Goal: Transaction & Acquisition: Download file/media

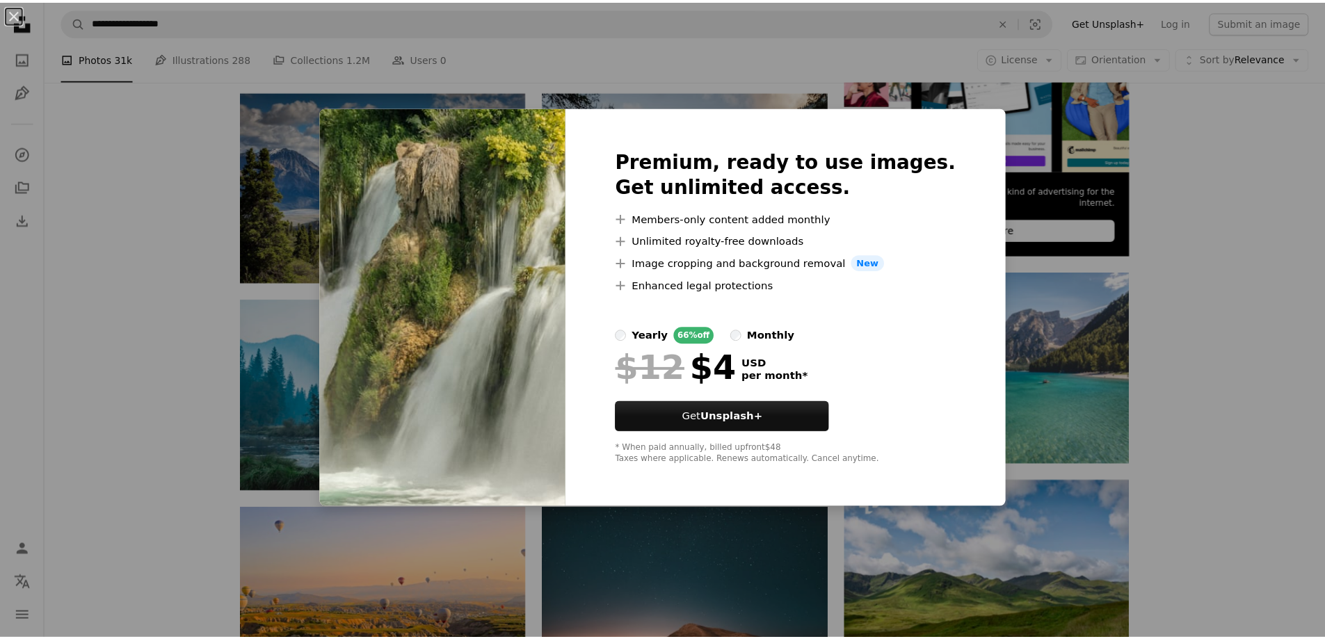
scroll to position [487, 0]
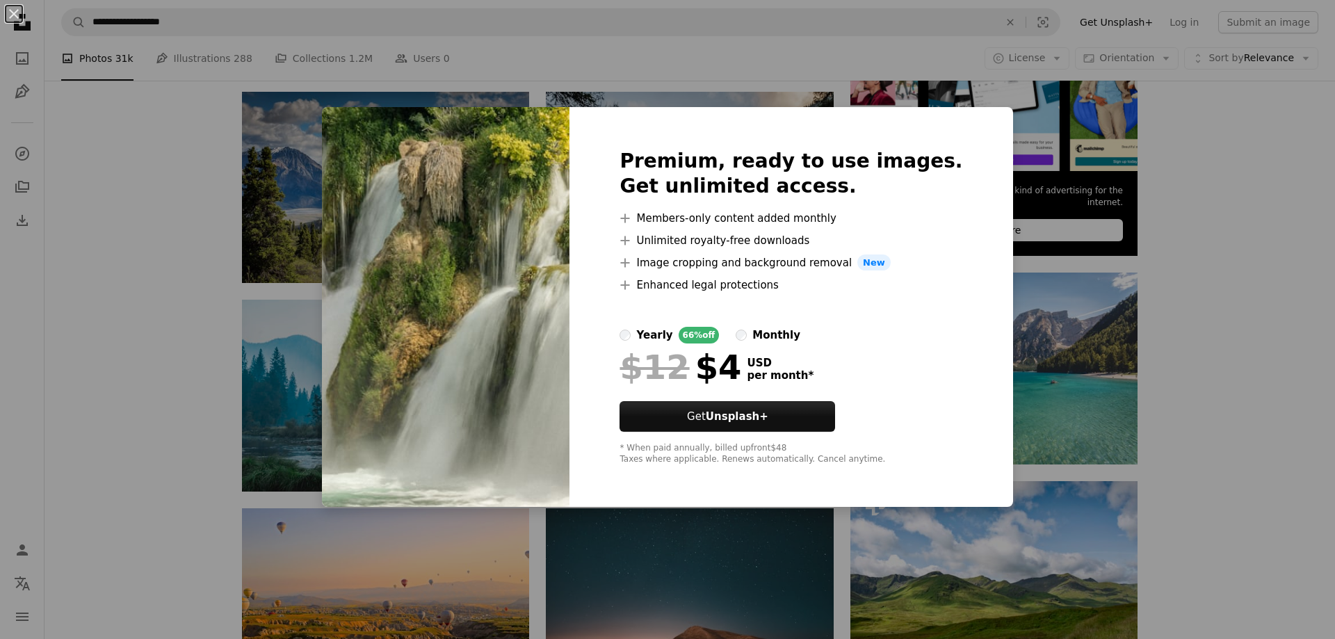
click at [1086, 403] on div "An X shape Premium, ready to use images. Get unlimited access. A plus sign Memb…" at bounding box center [667, 319] width 1335 height 639
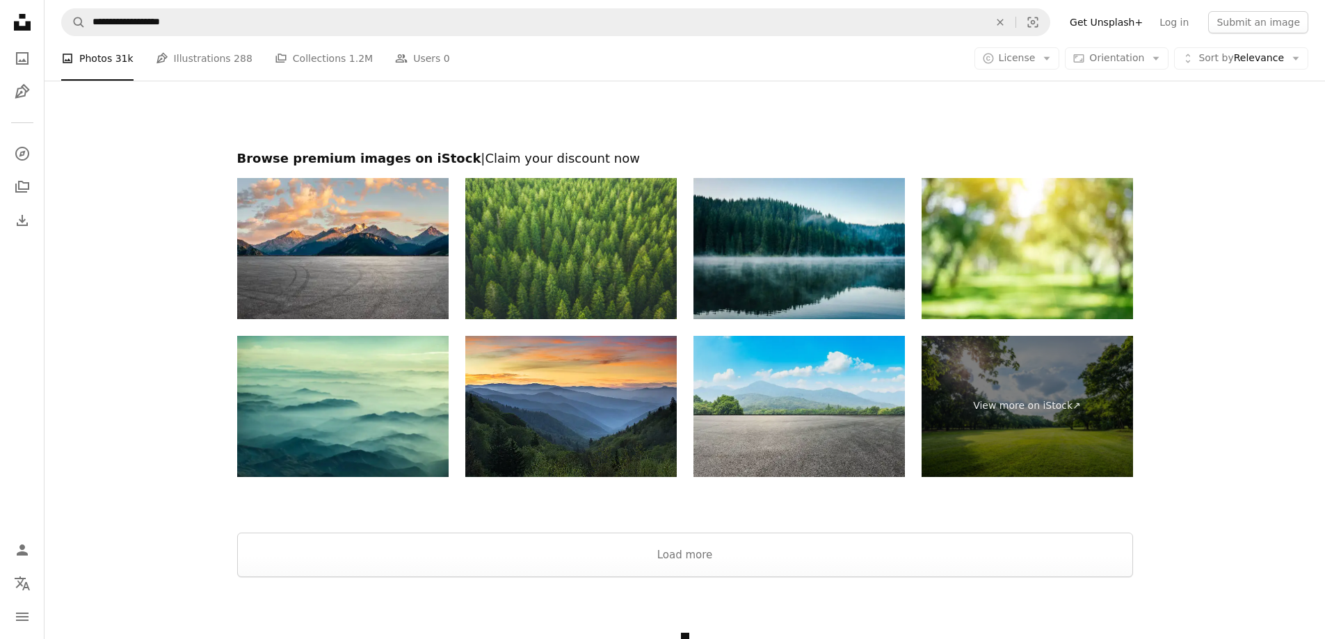
scroll to position [2199, 0]
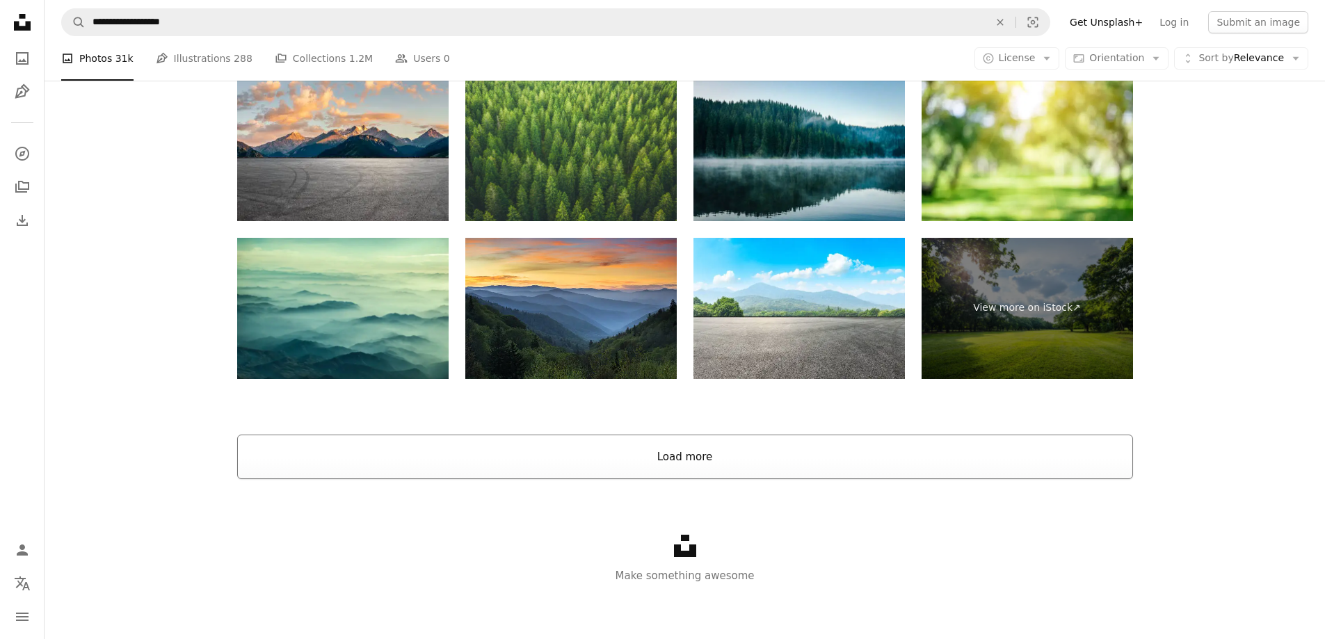
click at [682, 467] on button "Load more" at bounding box center [685, 457] width 896 height 45
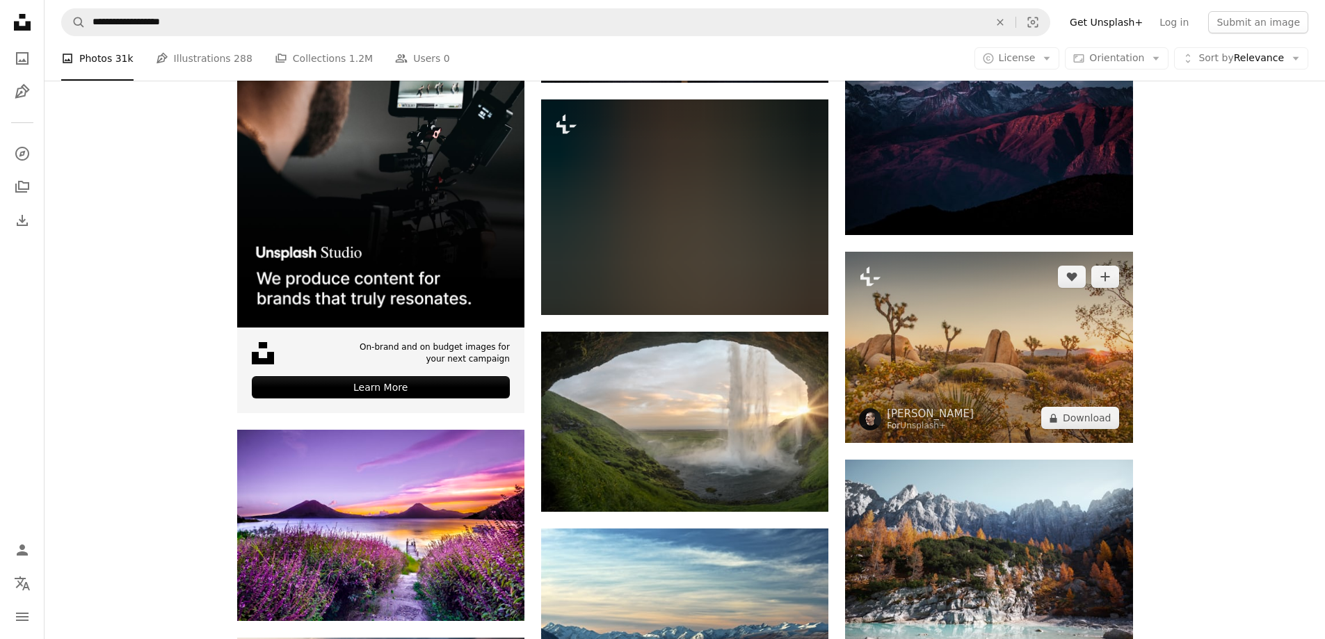
scroll to position [2477, 0]
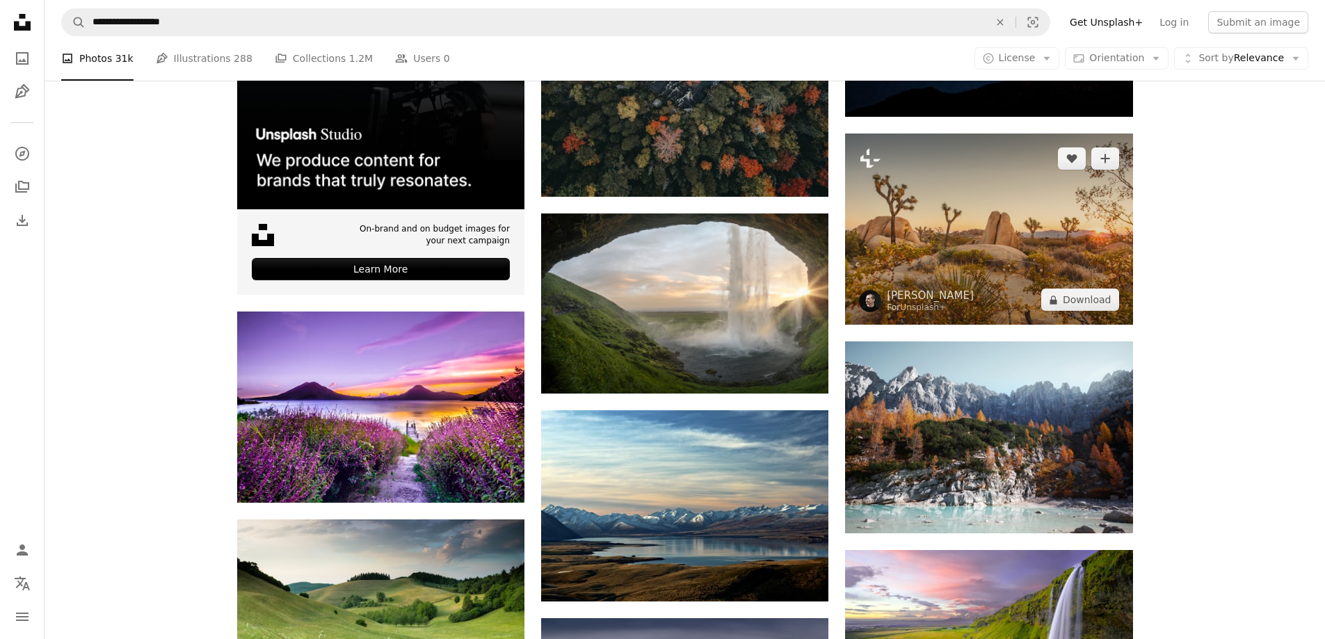
click at [932, 245] on img at bounding box center [988, 229] width 287 height 191
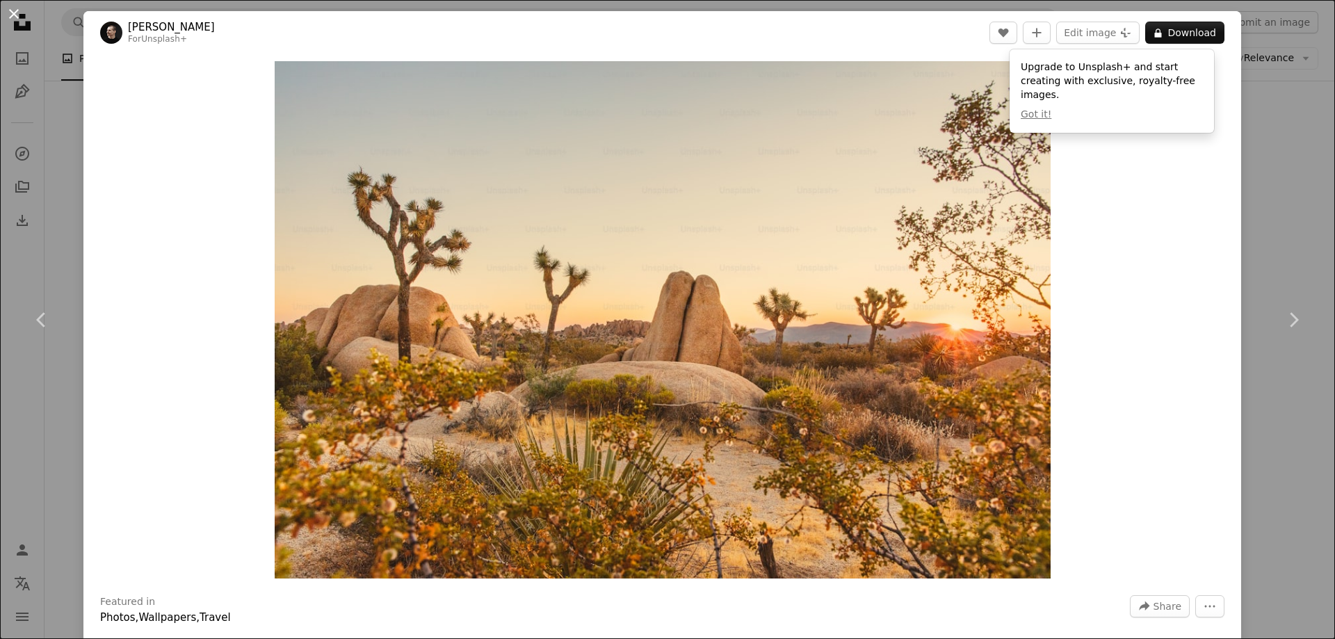
click at [15, 20] on button "An X shape" at bounding box center [14, 14] width 17 height 17
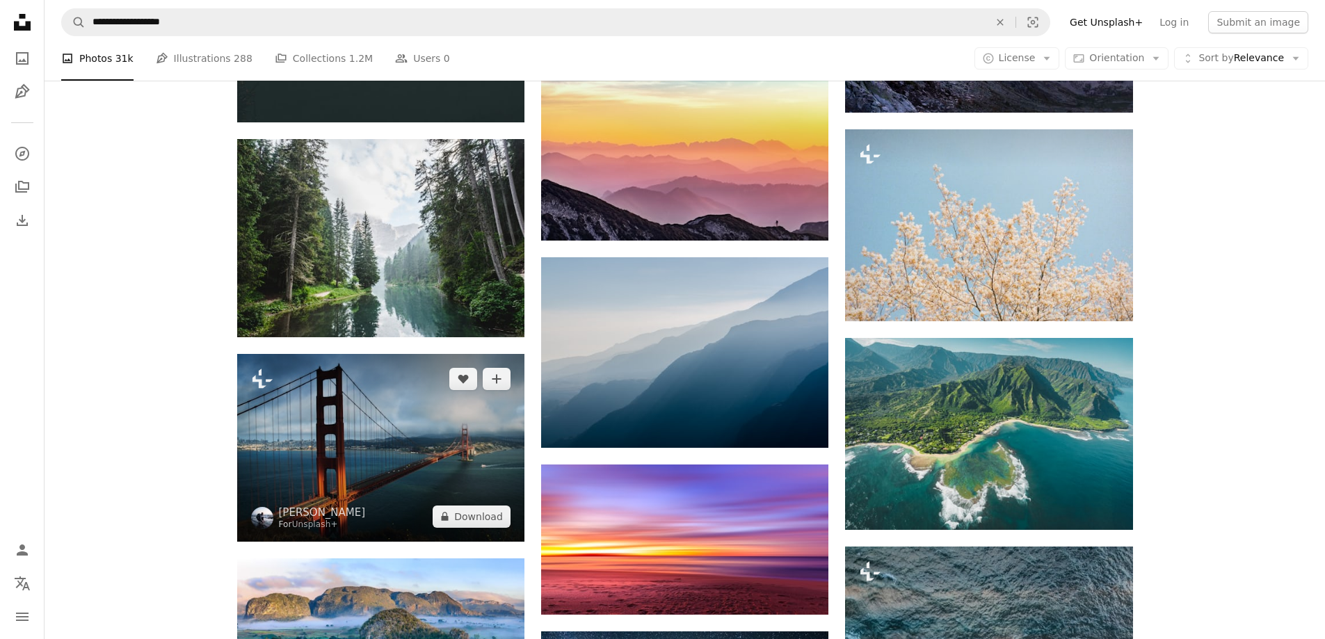
scroll to position [6789, 0]
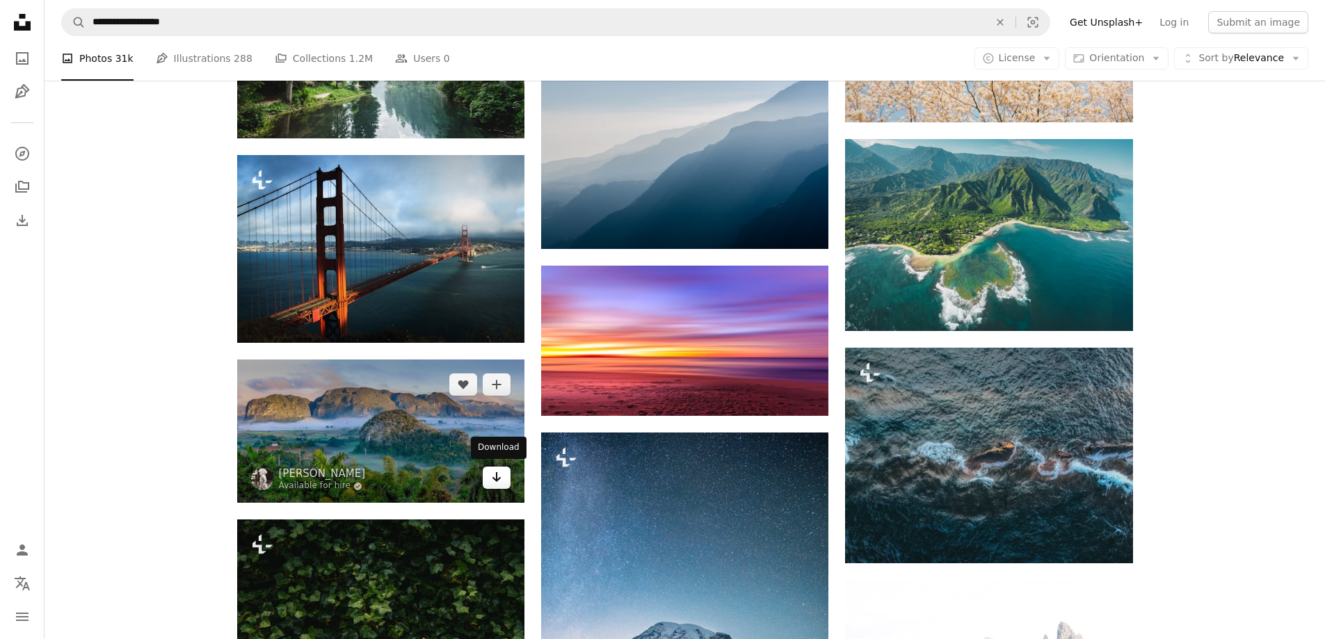
click at [504, 478] on link "Arrow pointing down" at bounding box center [497, 478] width 28 height 22
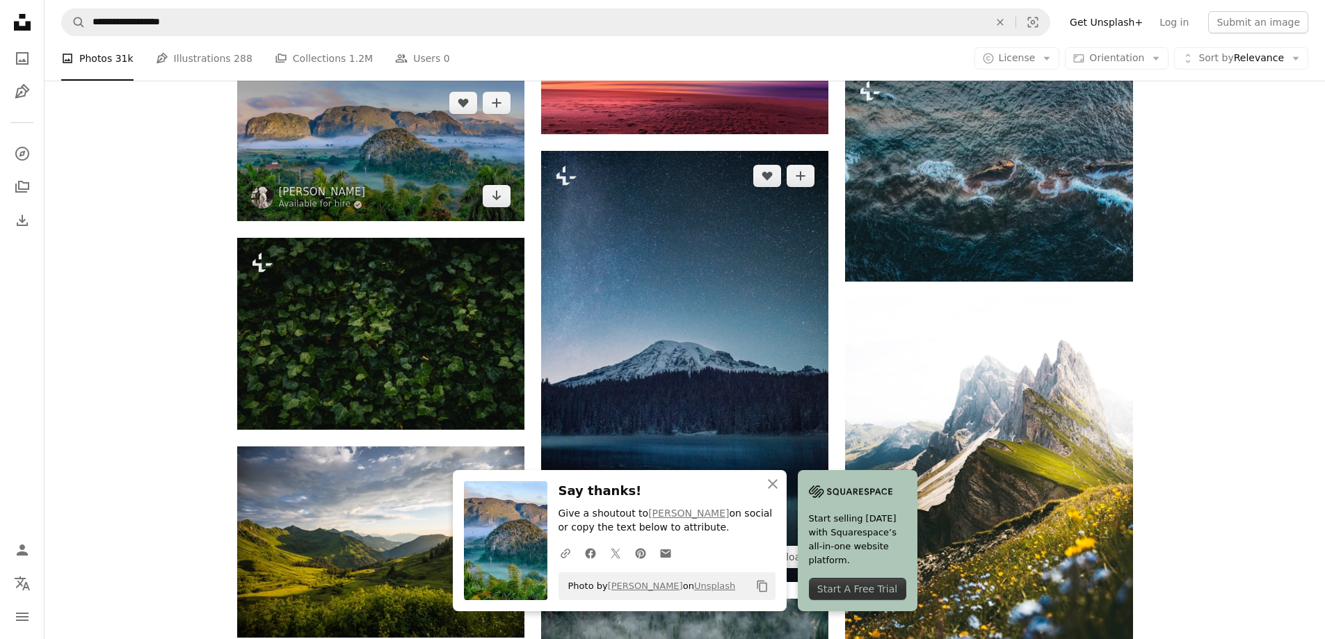
scroll to position [7137, 0]
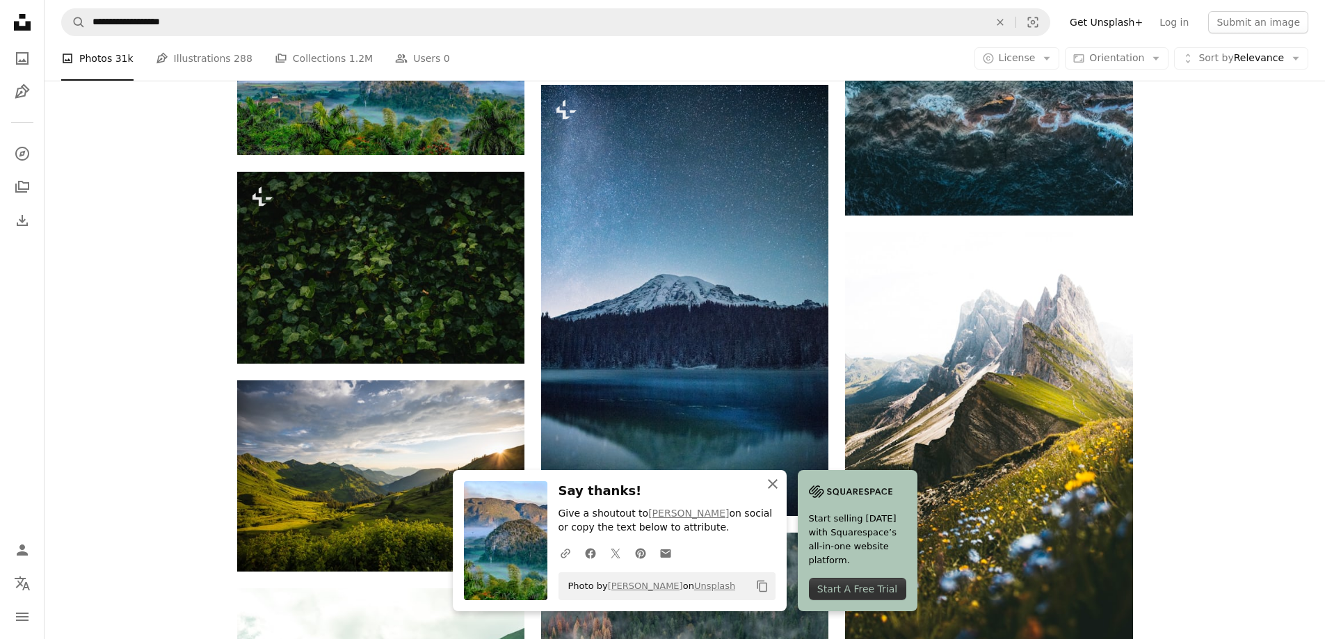
click at [777, 483] on icon "An X shape" at bounding box center [772, 484] width 17 height 17
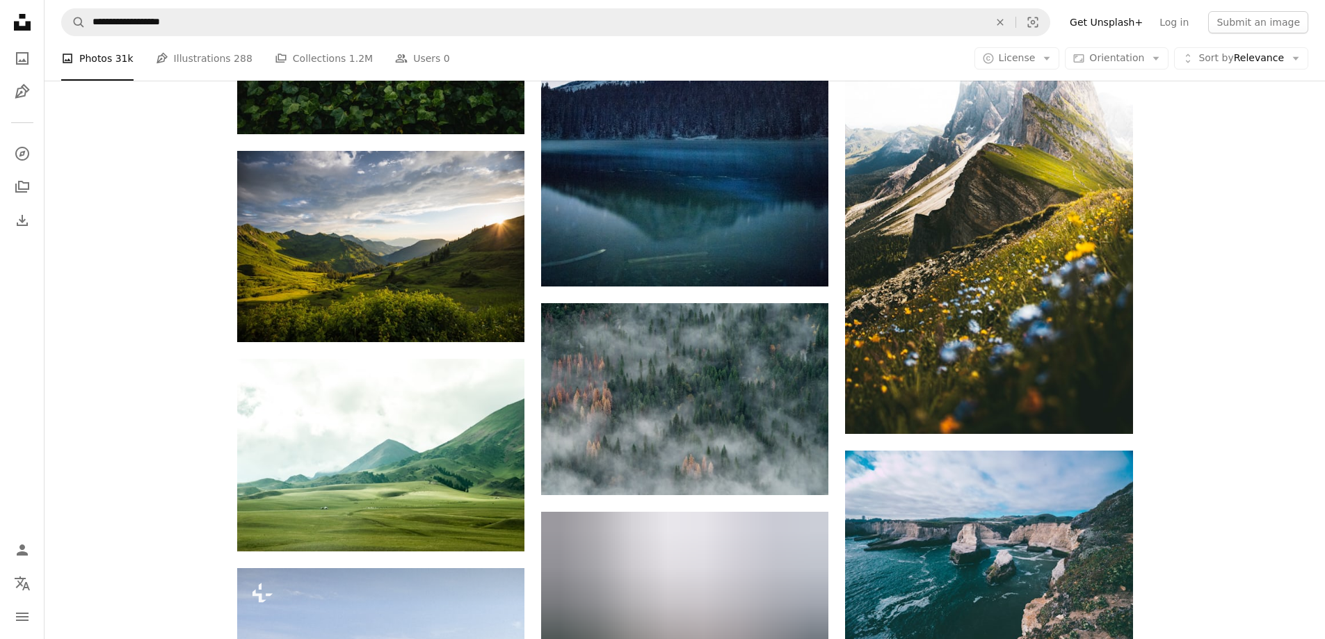
scroll to position [7415, 0]
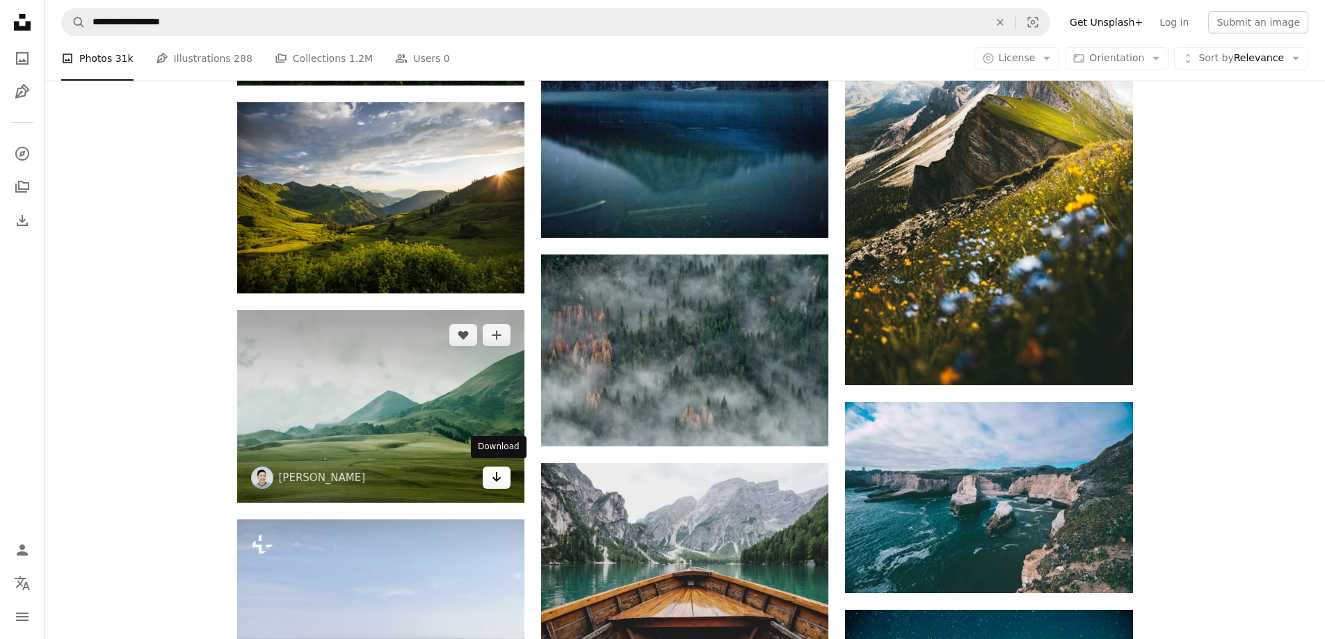
click at [490, 482] on link "Arrow pointing down" at bounding box center [497, 478] width 28 height 22
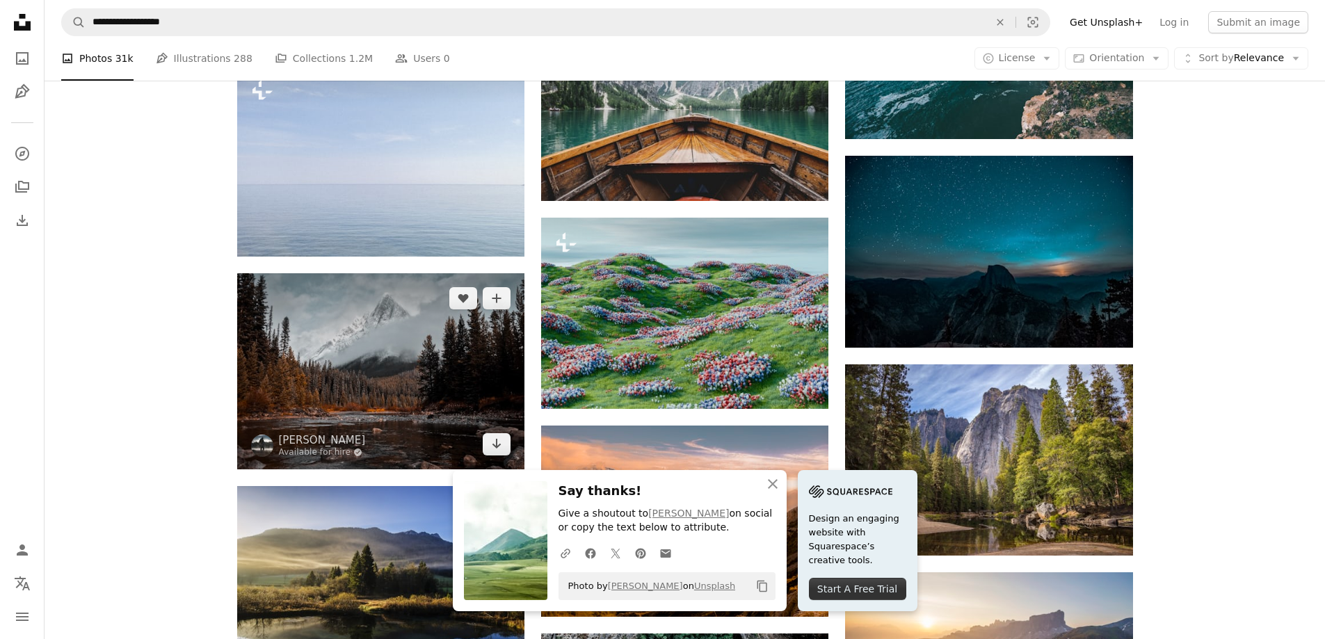
scroll to position [8041, 0]
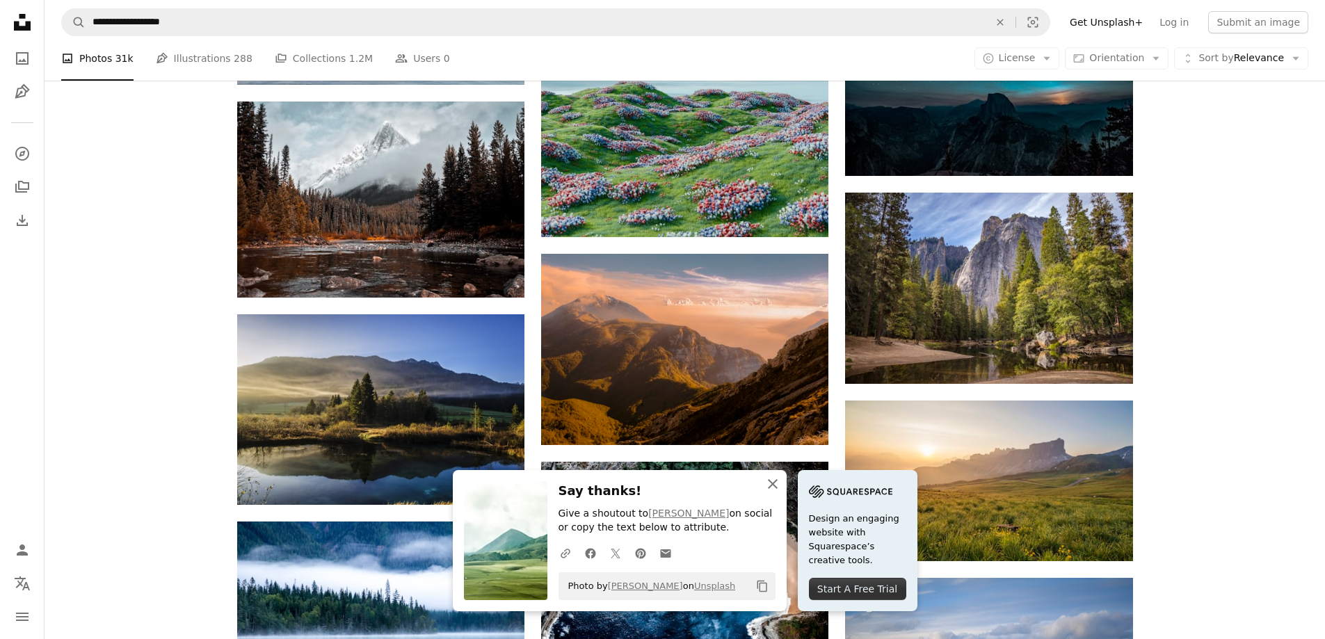
click at [771, 486] on icon "button" at bounding box center [773, 484] width 10 height 10
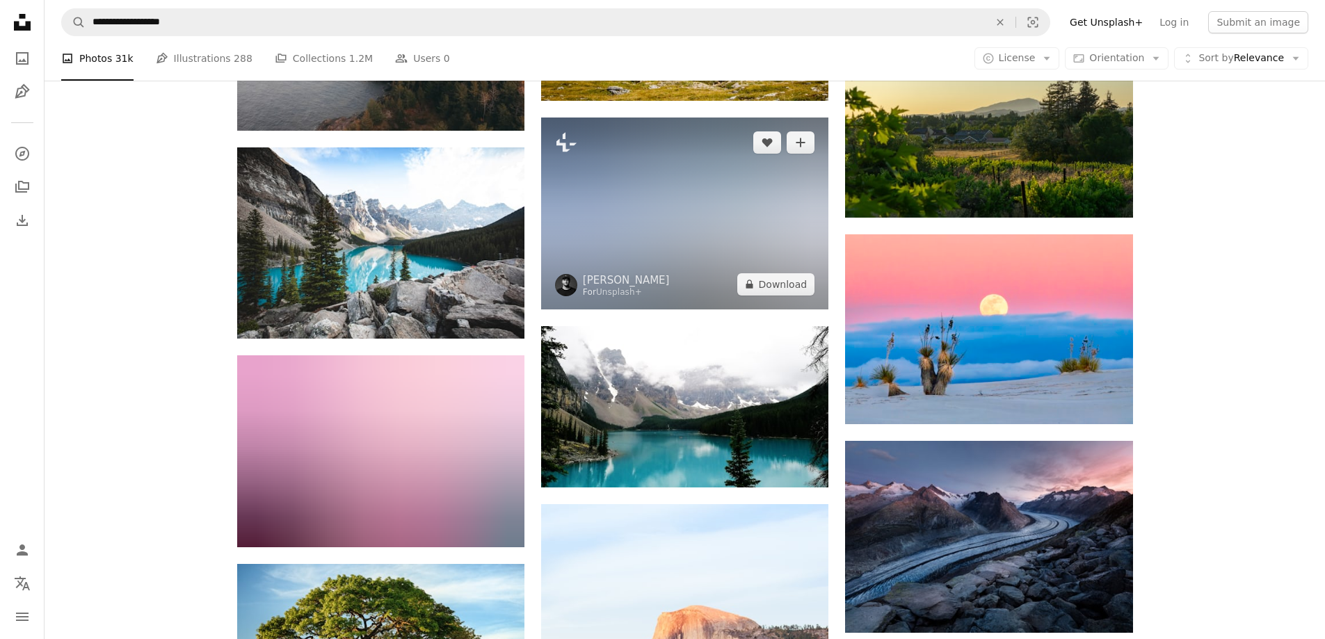
scroll to position [8806, 0]
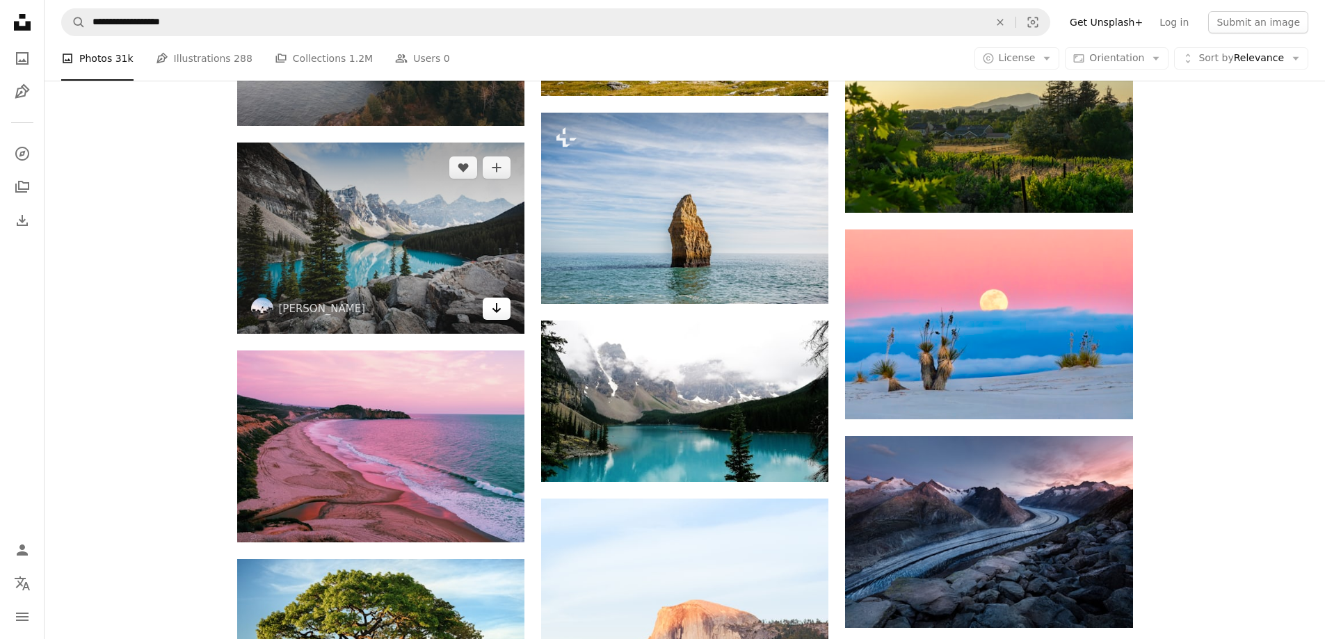
click at [497, 304] on icon "Download" at bounding box center [496, 308] width 9 height 10
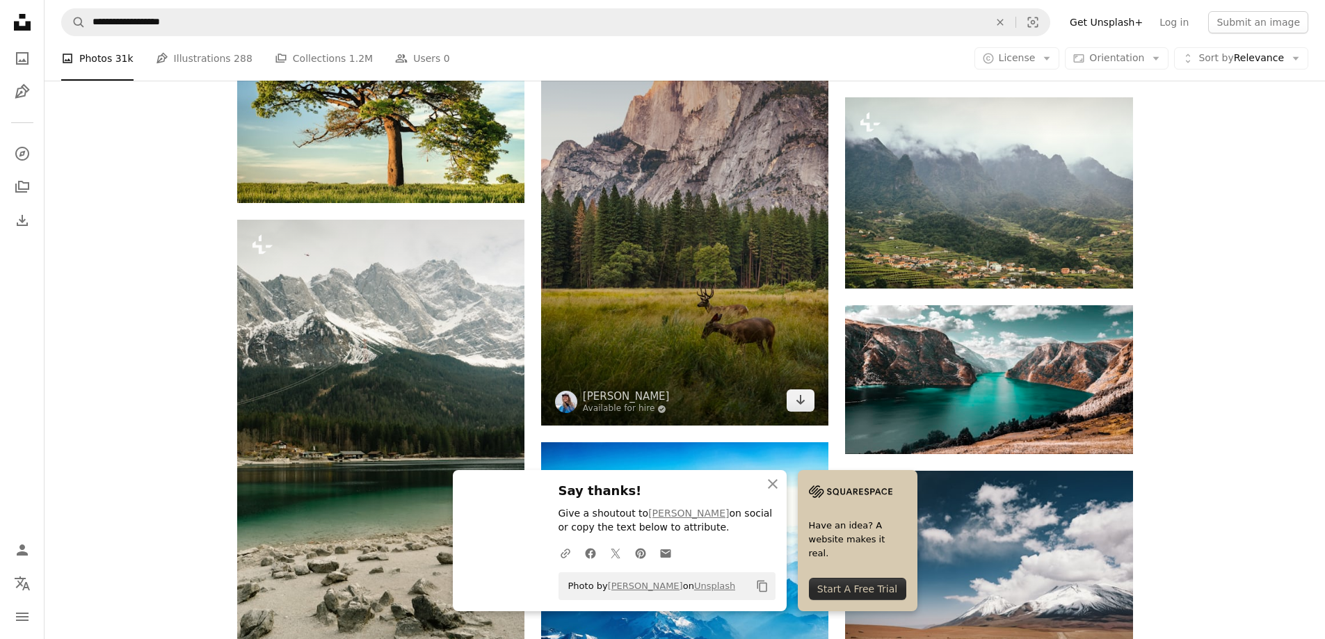
scroll to position [9362, 0]
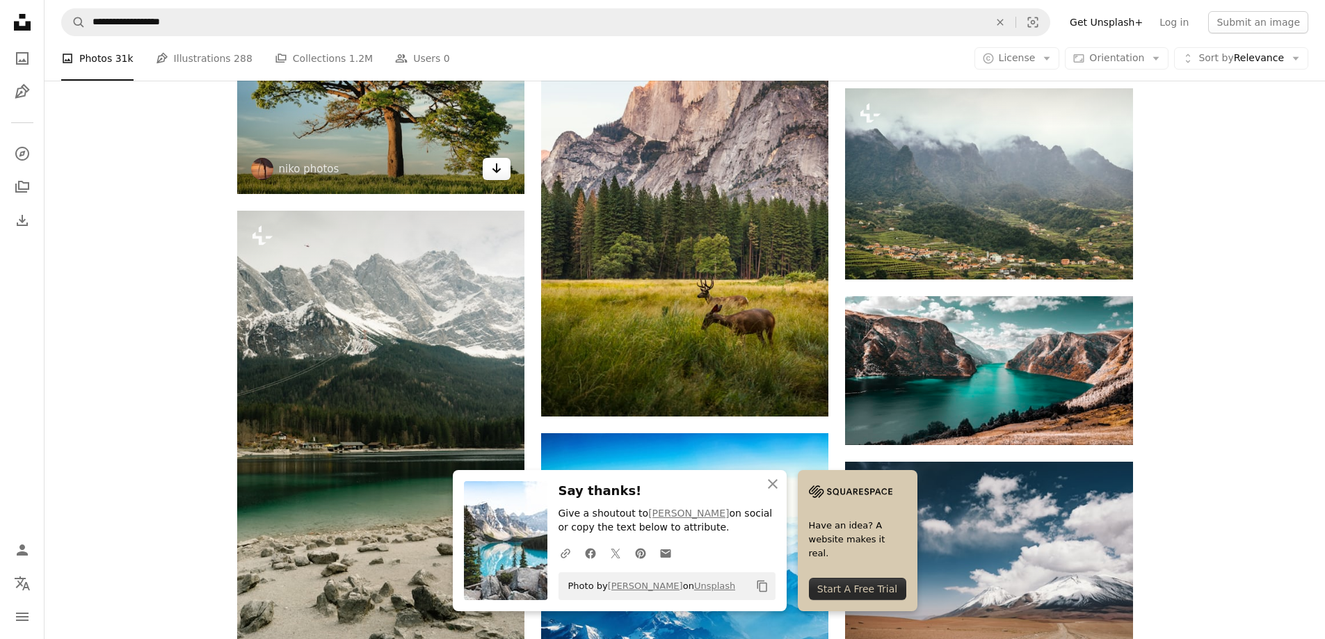
click at [494, 176] on link "Arrow pointing down" at bounding box center [497, 169] width 28 height 22
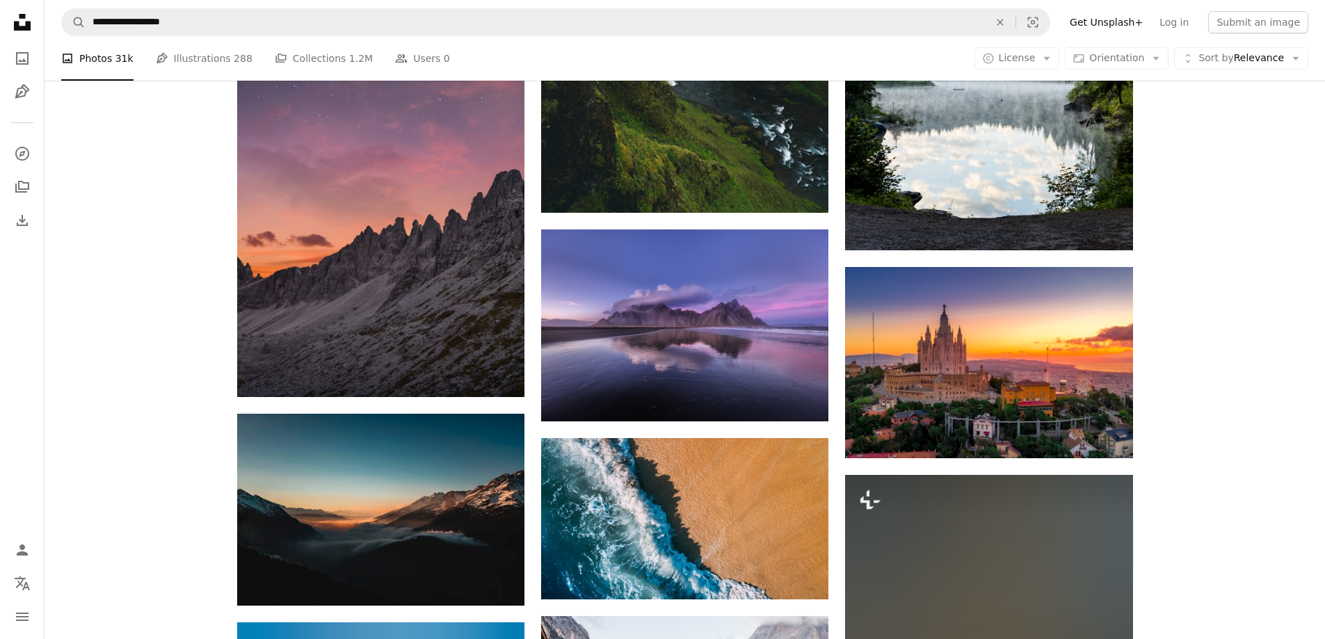
scroll to position [12144, 0]
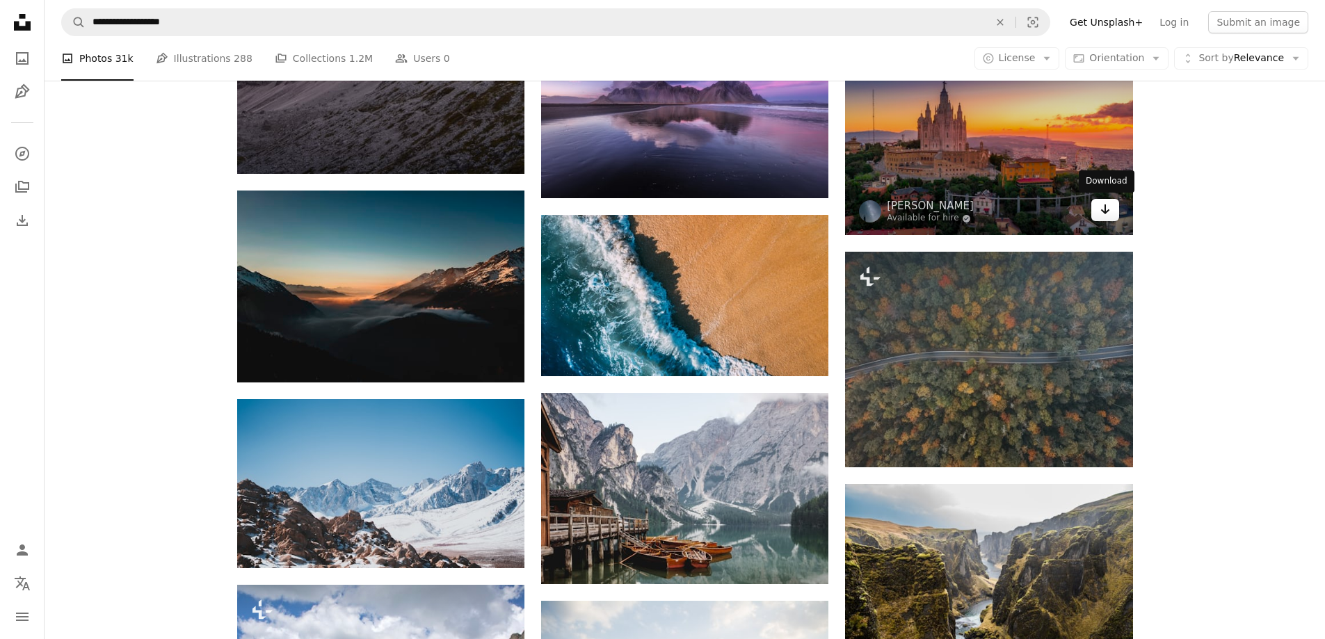
click at [1104, 215] on icon "Arrow pointing down" at bounding box center [1104, 209] width 11 height 17
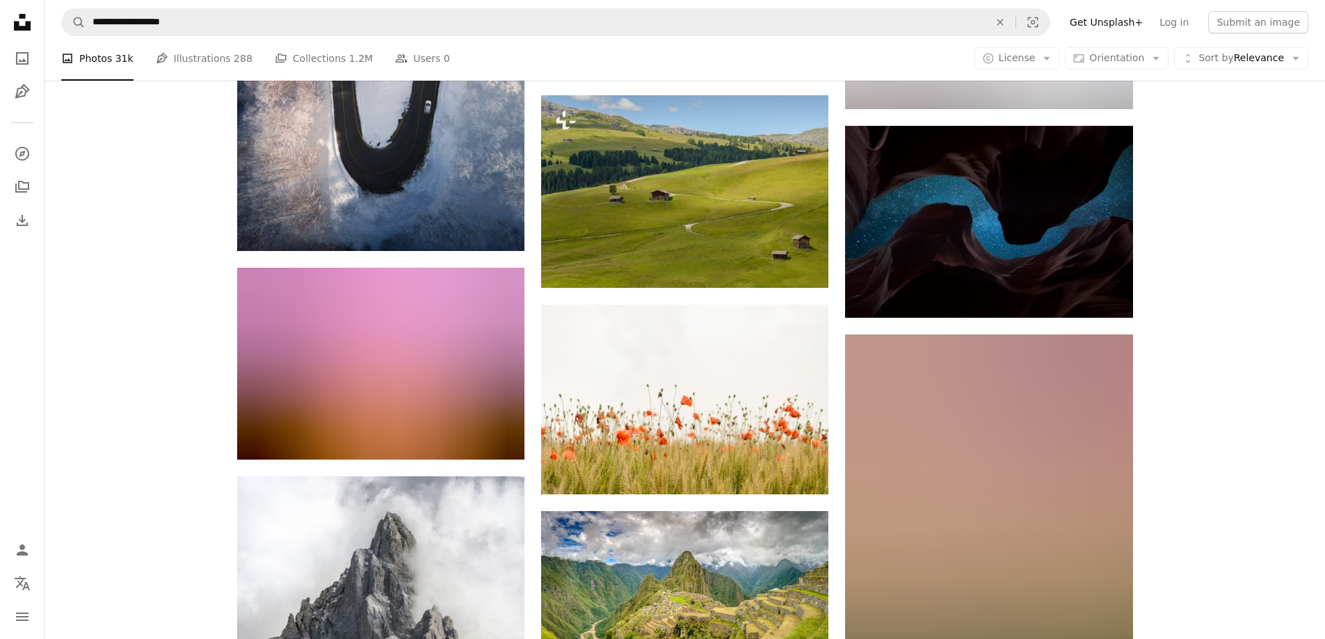
scroll to position [15273, 0]
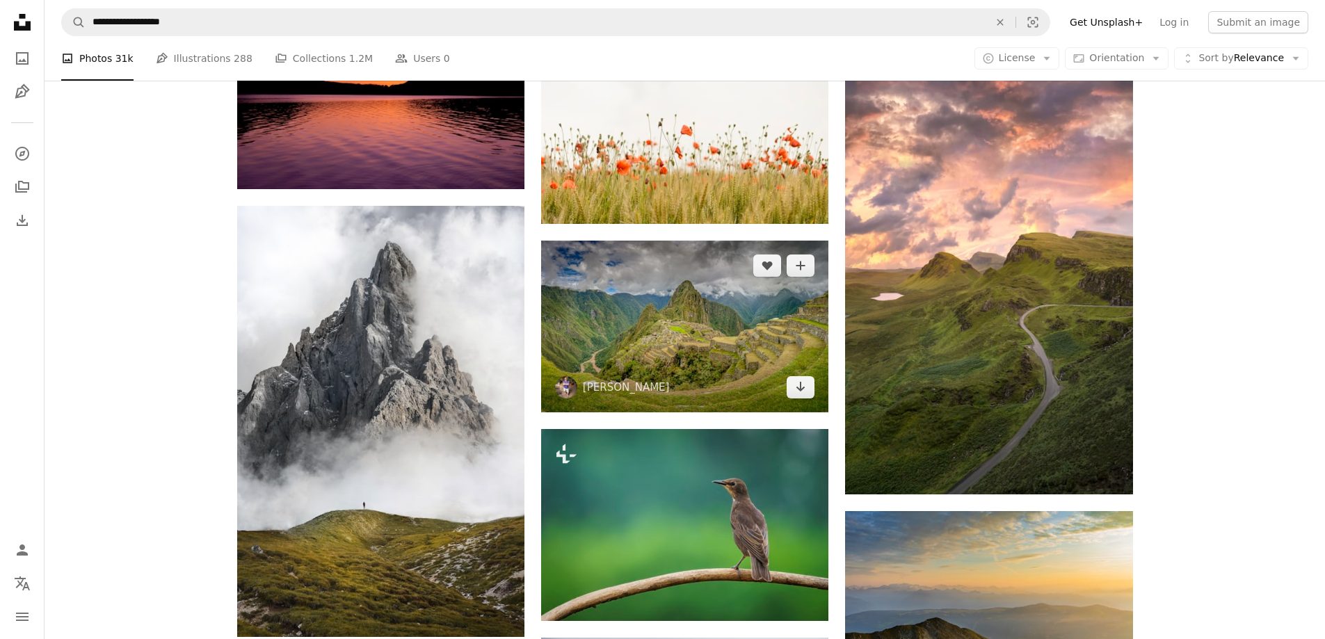
click at [752, 338] on img at bounding box center [684, 327] width 287 height 172
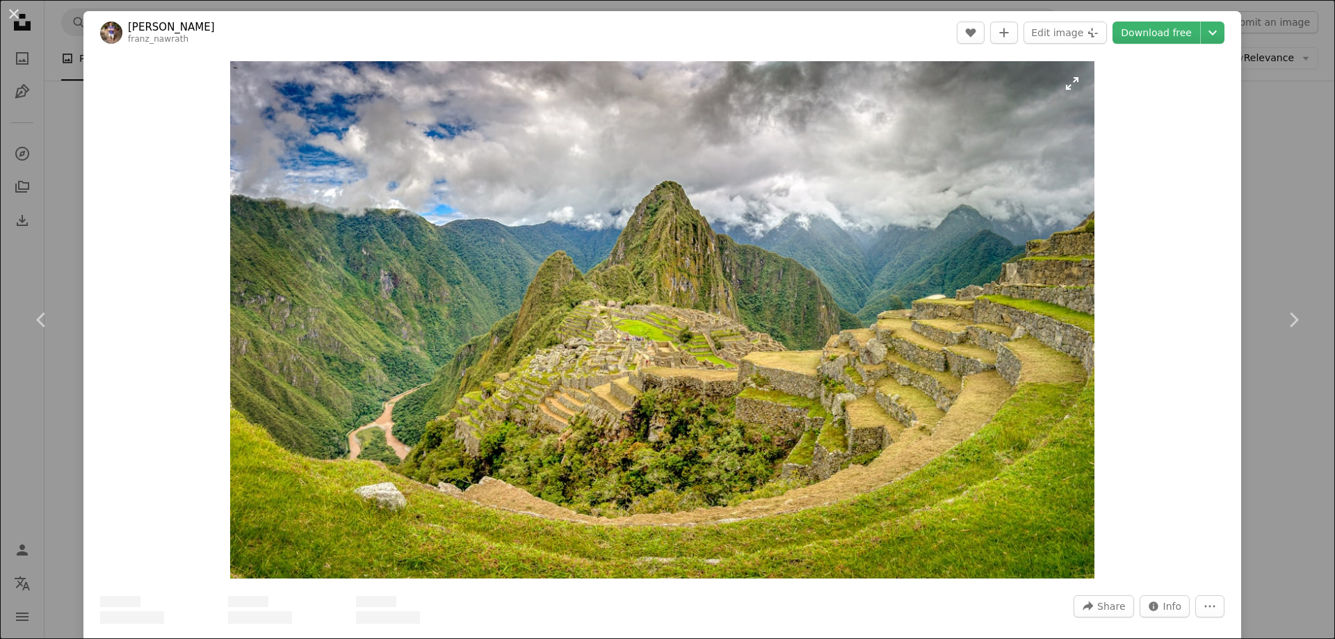
click at [714, 395] on img "Zoom in on this image" at bounding box center [662, 319] width 864 height 517
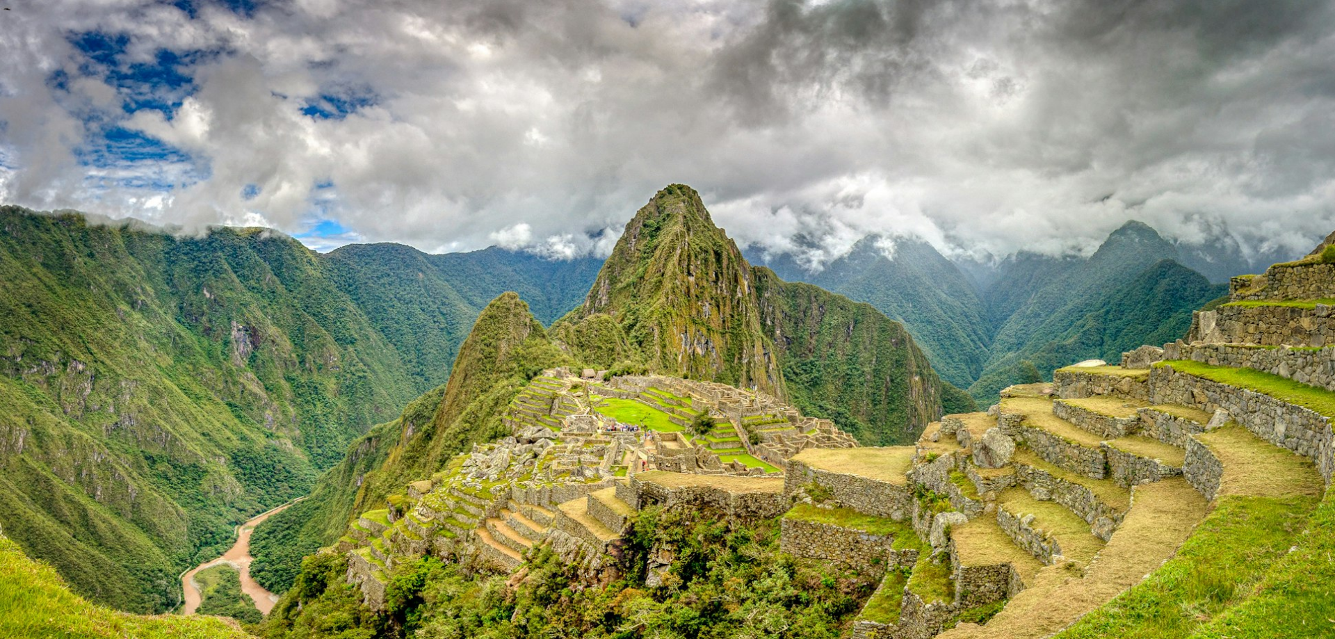
click at [714, 395] on img "Zoom out on this image" at bounding box center [667, 399] width 1337 height 800
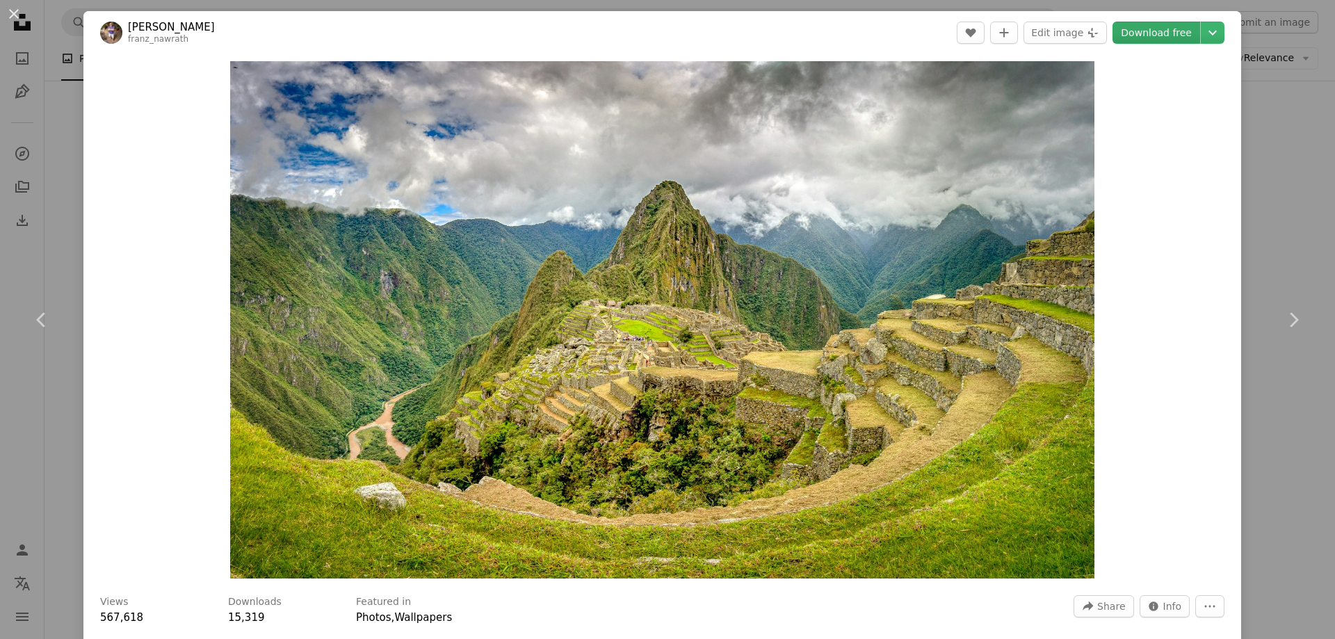
click at [1163, 43] on link "Download free" at bounding box center [1157, 33] width 88 height 22
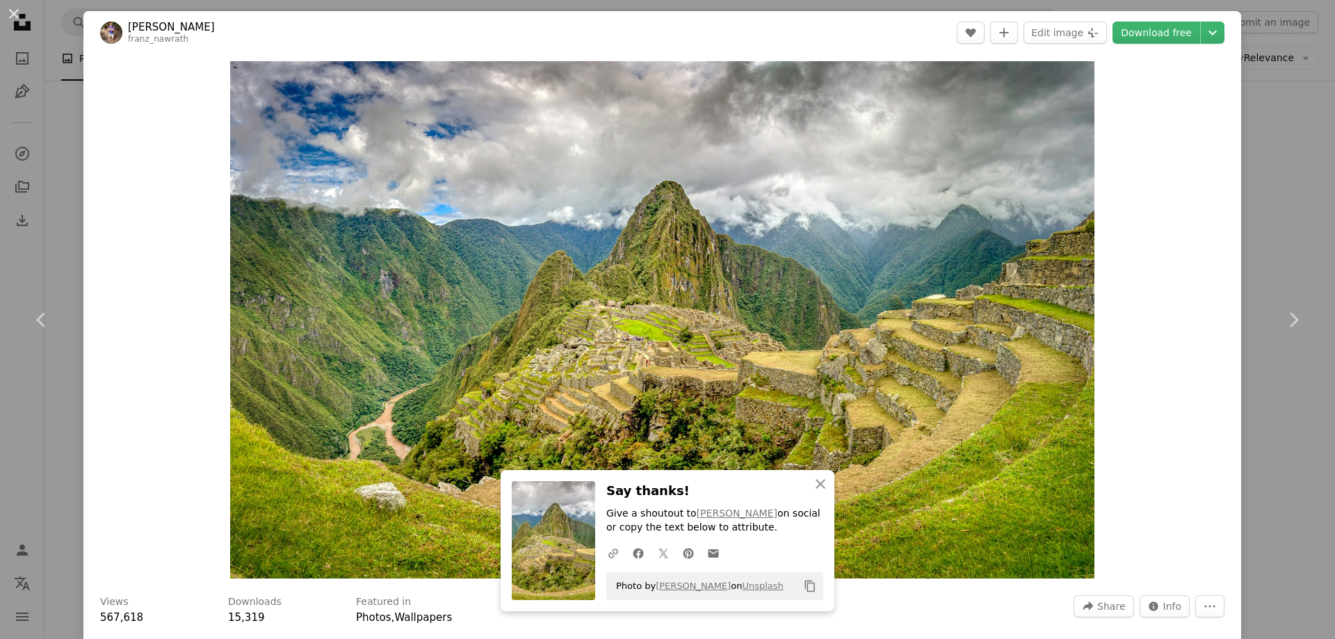
click at [6, 12] on button "An X shape" at bounding box center [14, 14] width 17 height 17
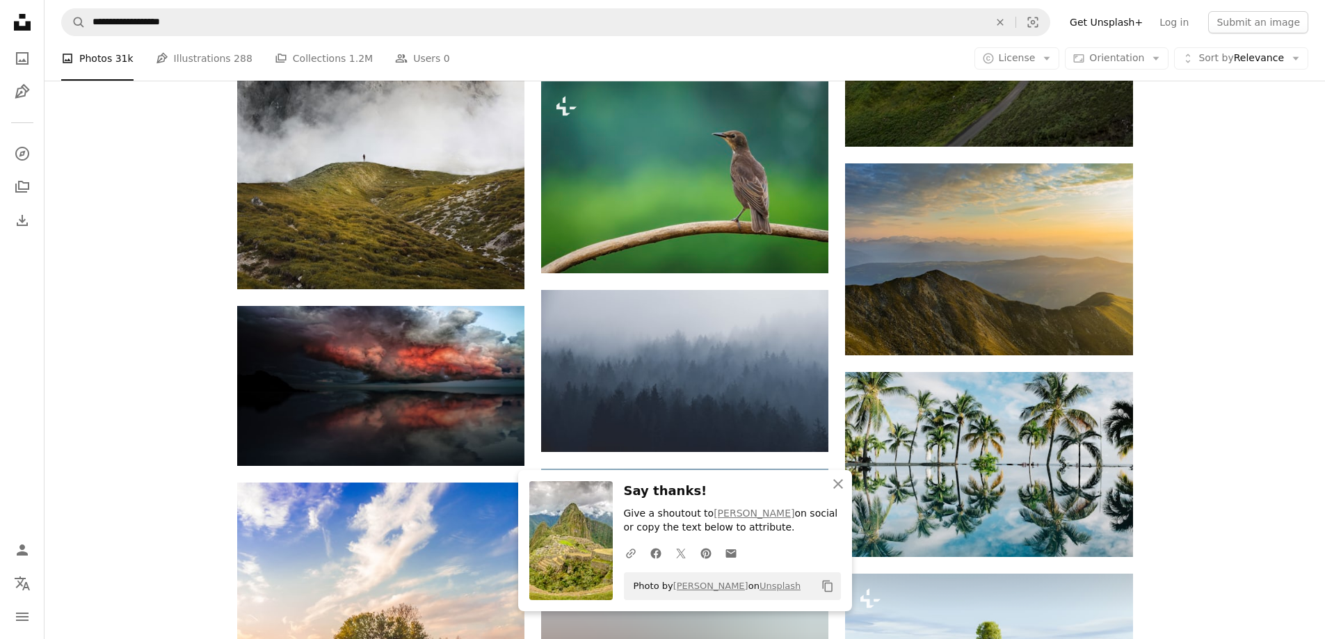
scroll to position [15968, 0]
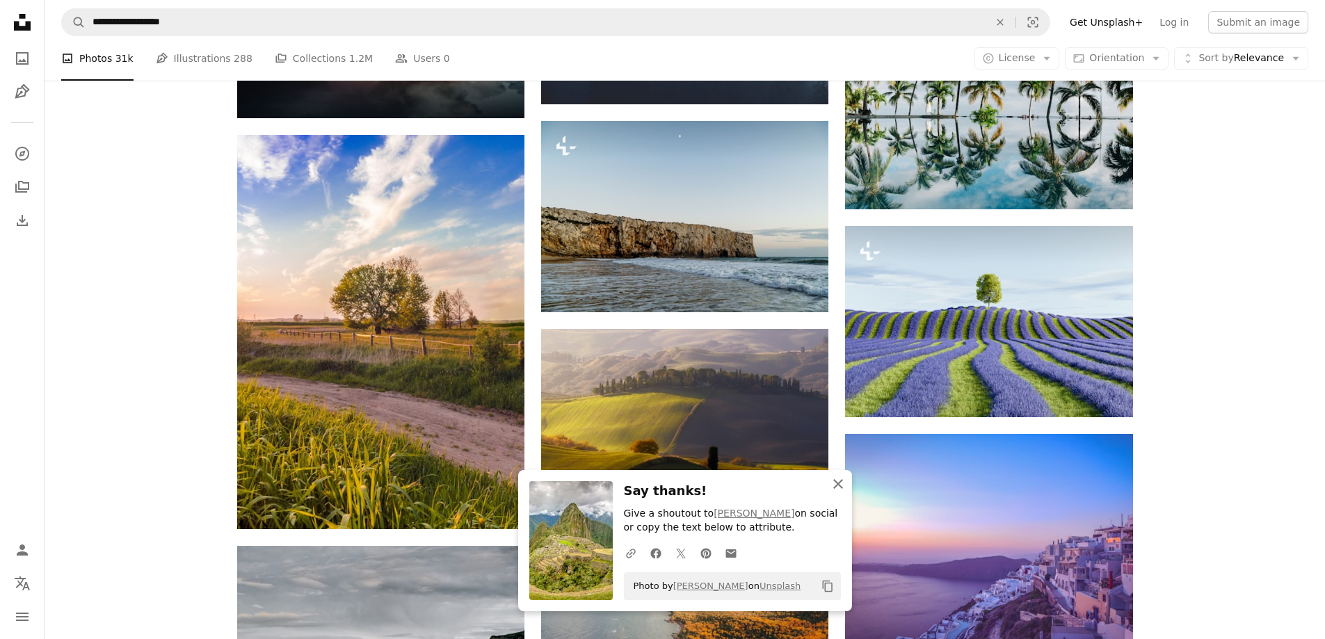
click at [832, 483] on icon "An X shape" at bounding box center [838, 484] width 17 height 17
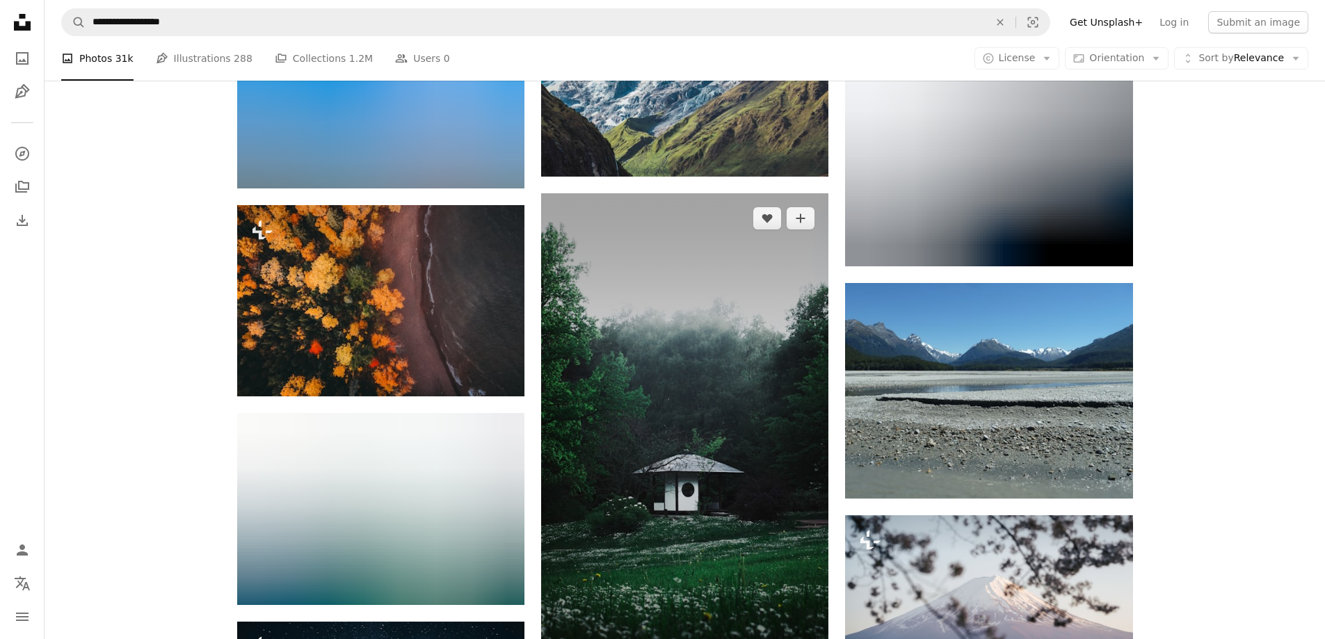
scroll to position [27652, 0]
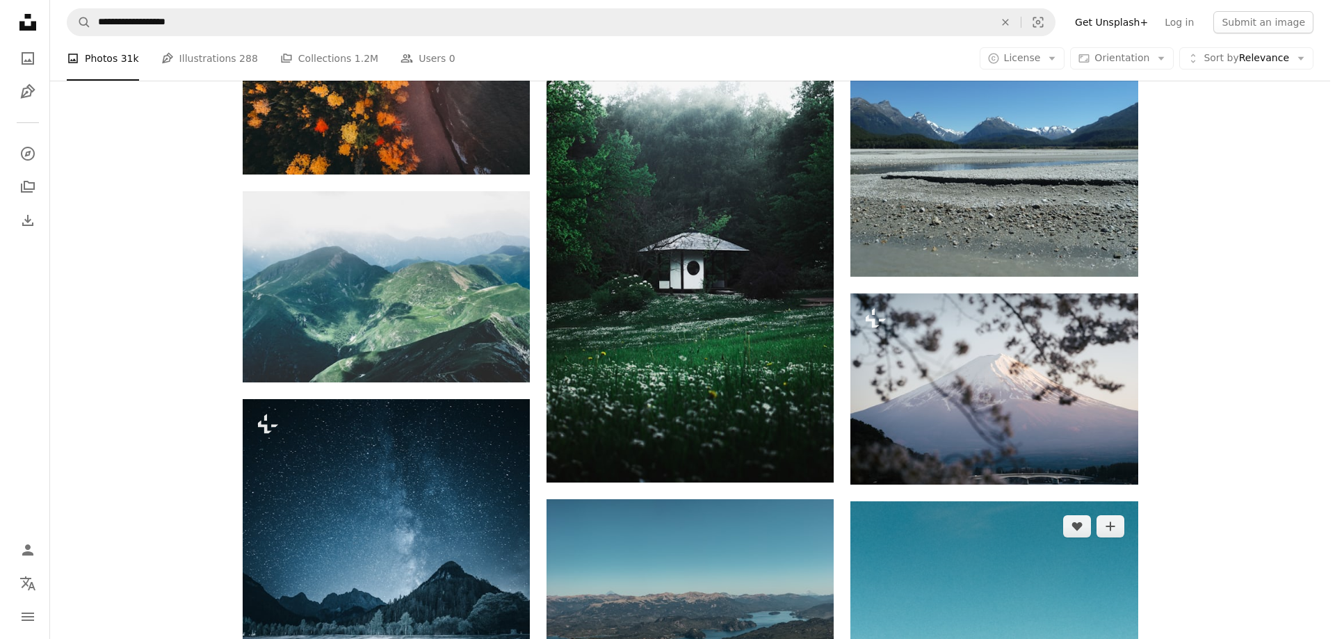
scroll to position [28278, 0]
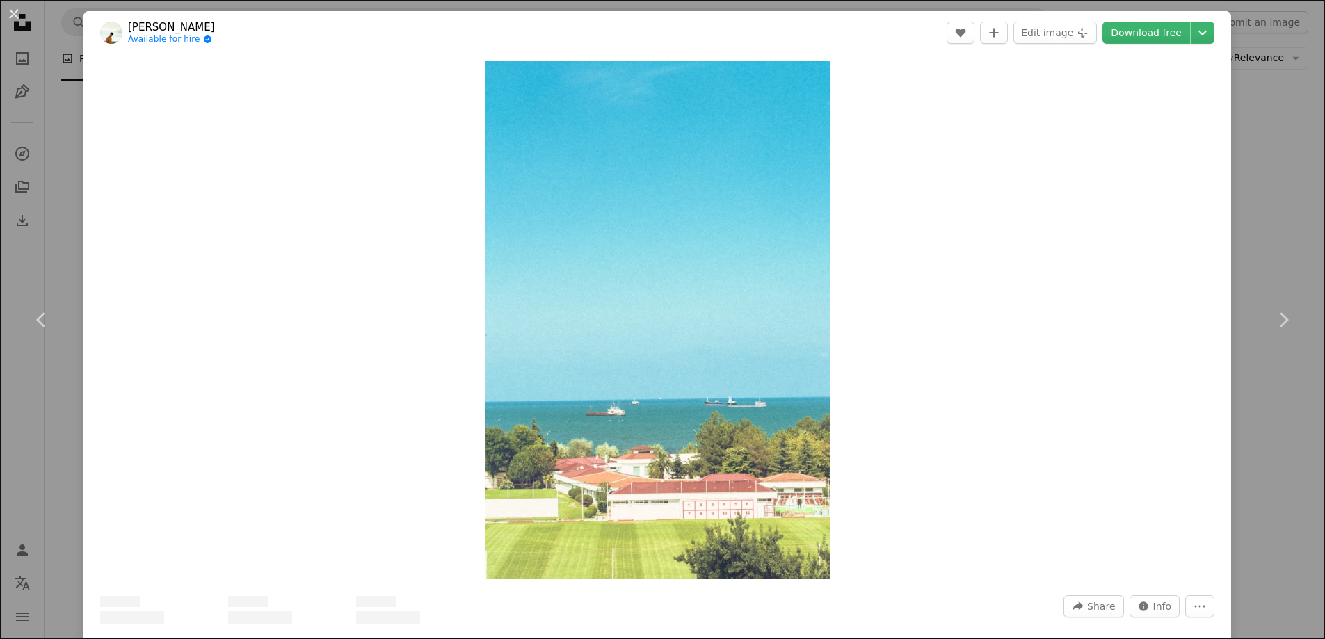
click at [1101, 273] on div "Zoom in" at bounding box center [656, 319] width 1147 height 531
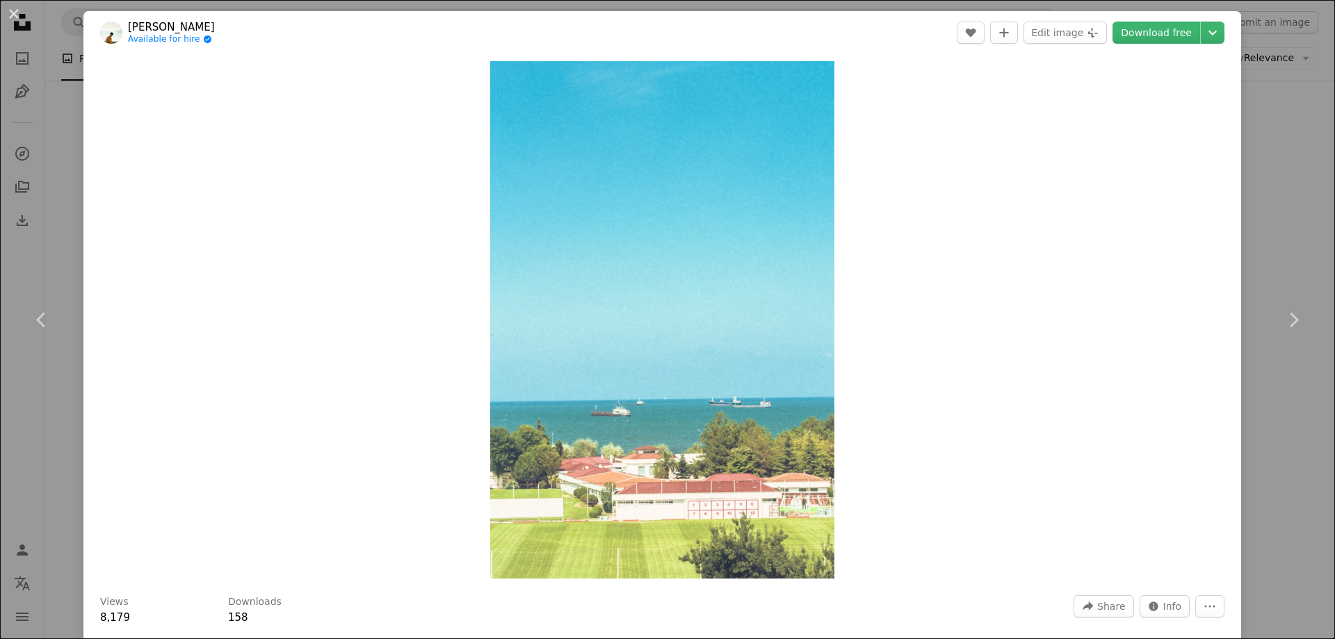
scroll to position [70, 0]
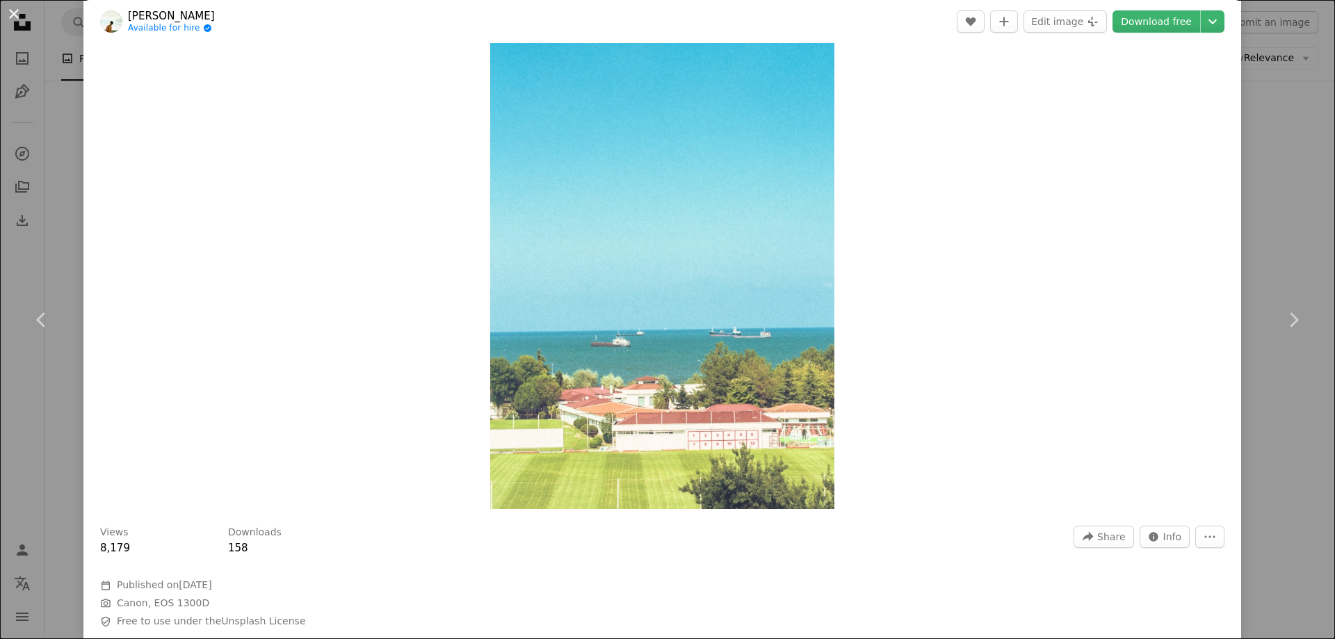
click at [19, 16] on button "An X shape" at bounding box center [14, 14] width 17 height 17
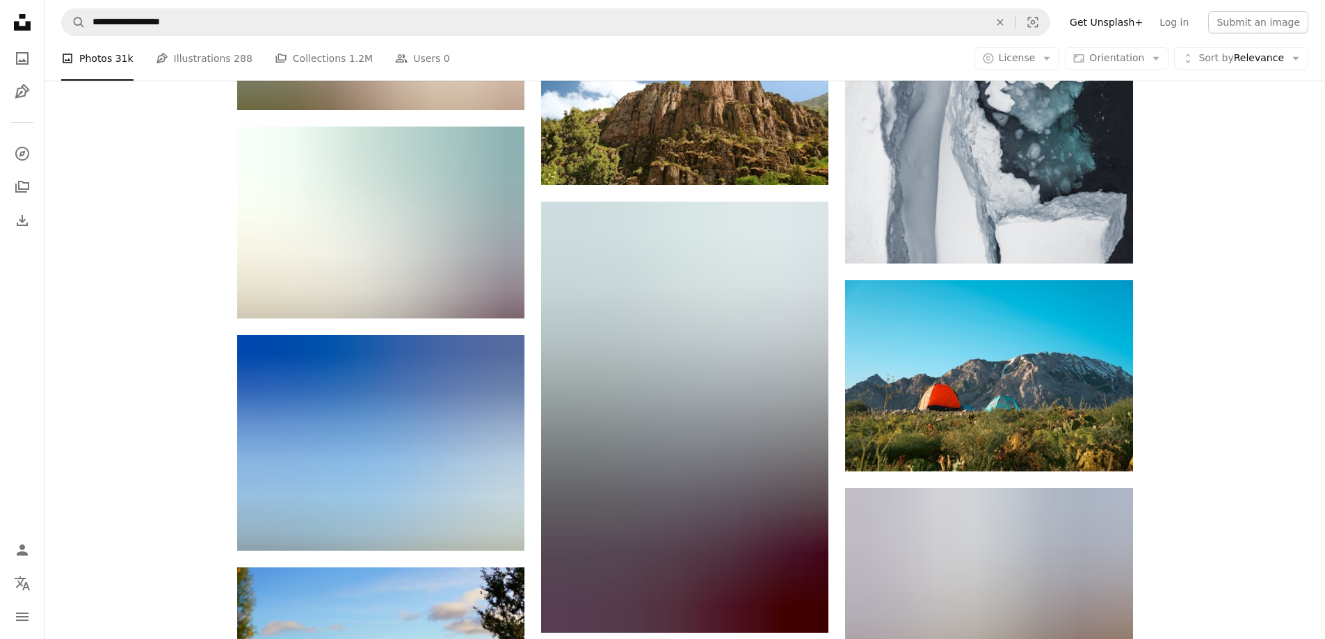
scroll to position [41143, 0]
